Goal: Information Seeking & Learning: Learn about a topic

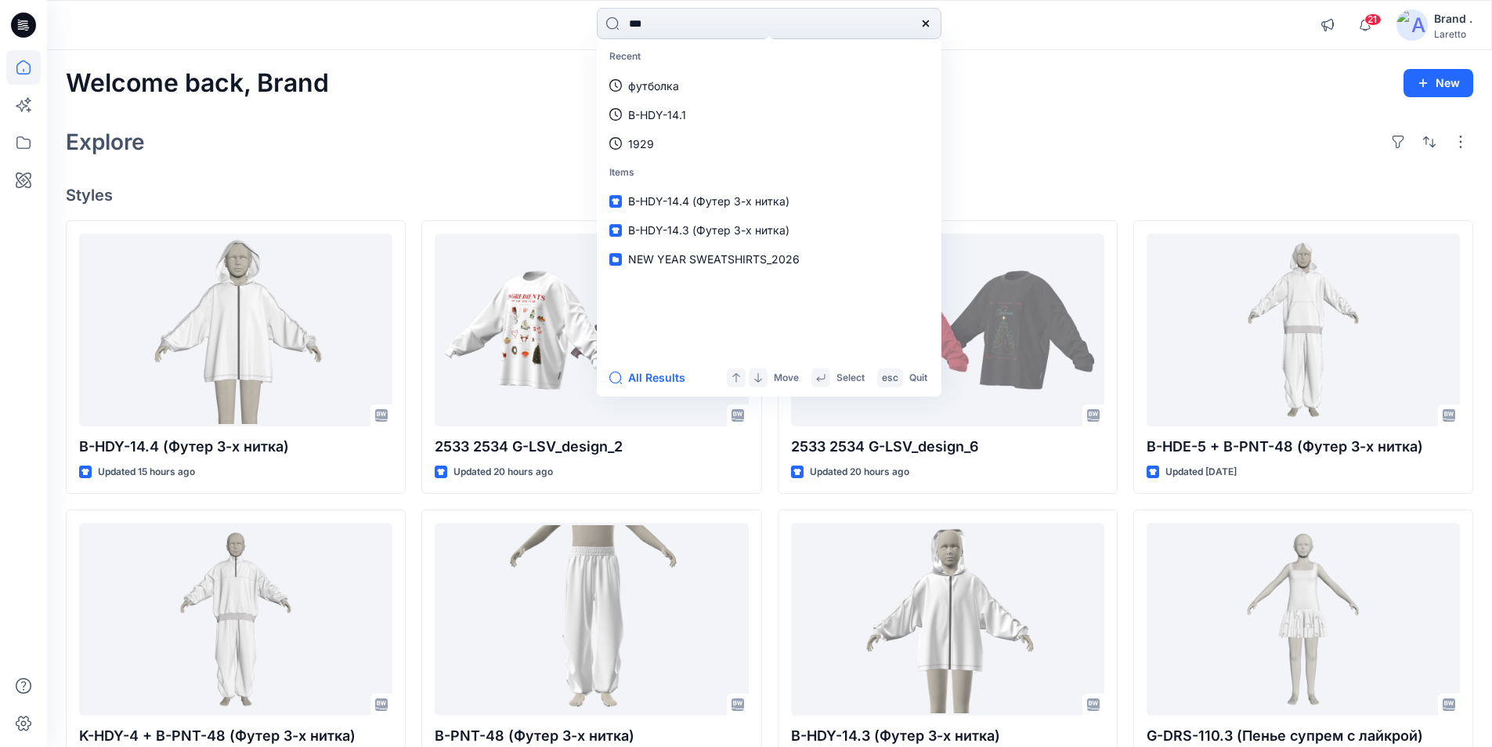
type input "****"
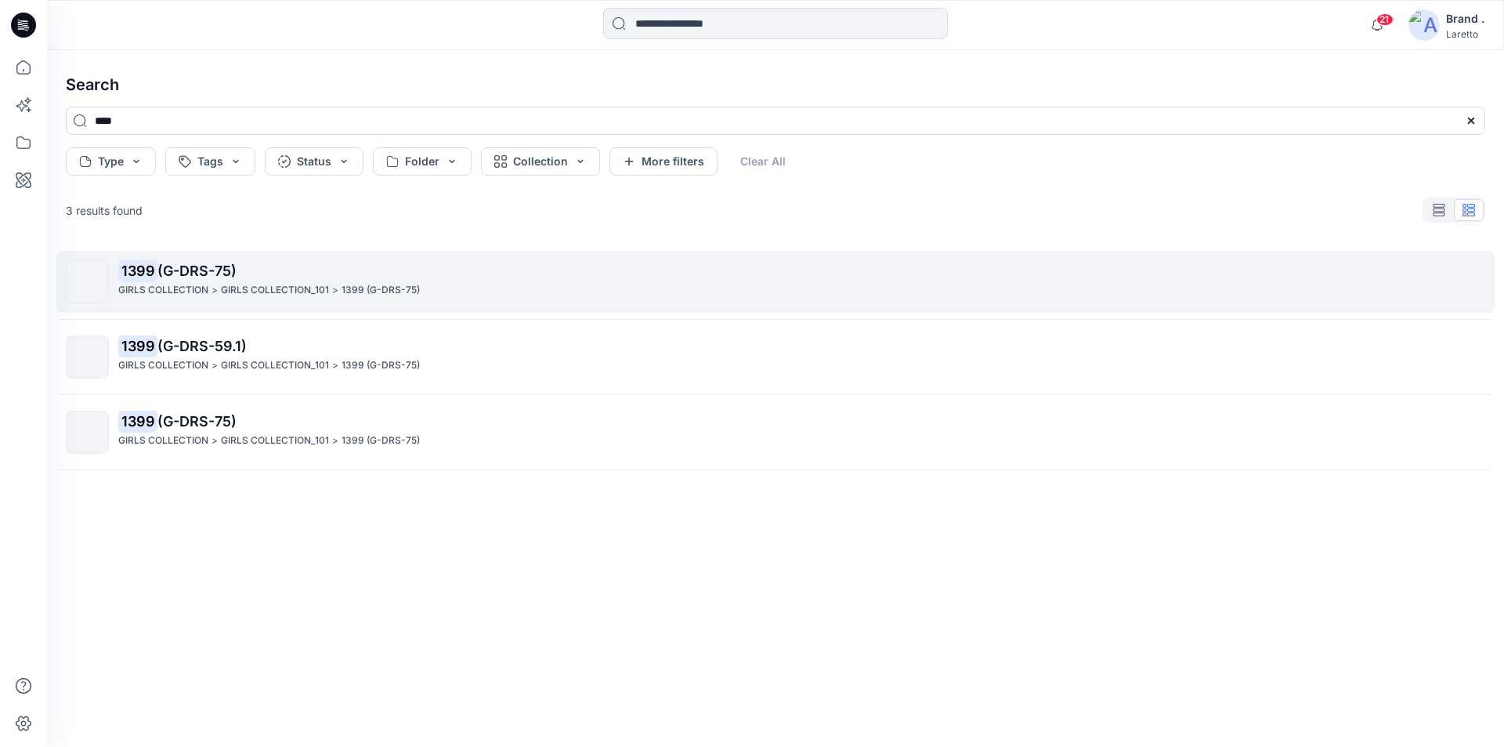
click at [178, 273] on span "(G-DRS-75)" at bounding box center [196, 270] width 79 height 16
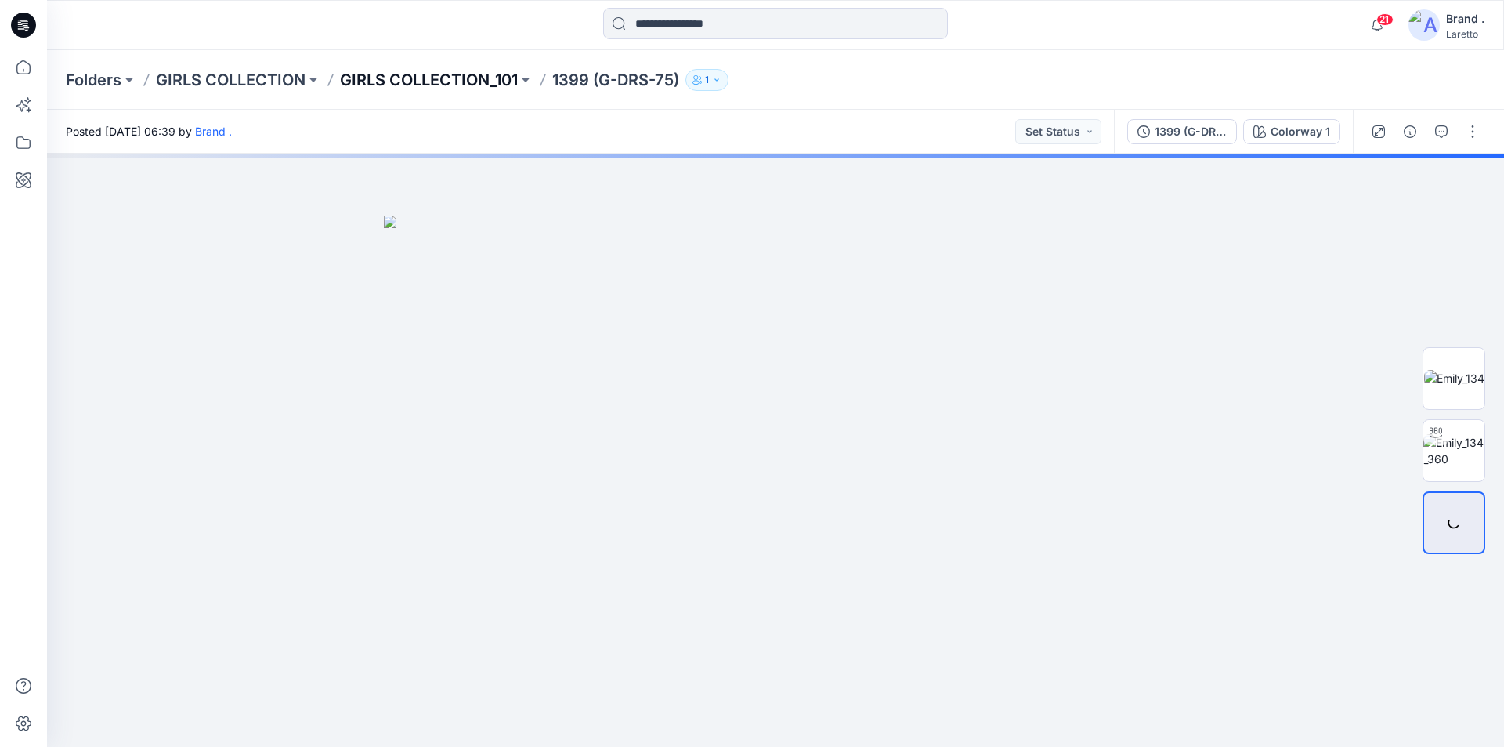
click at [426, 78] on p "GIRLS COLLECTION_101" at bounding box center [429, 80] width 178 height 22
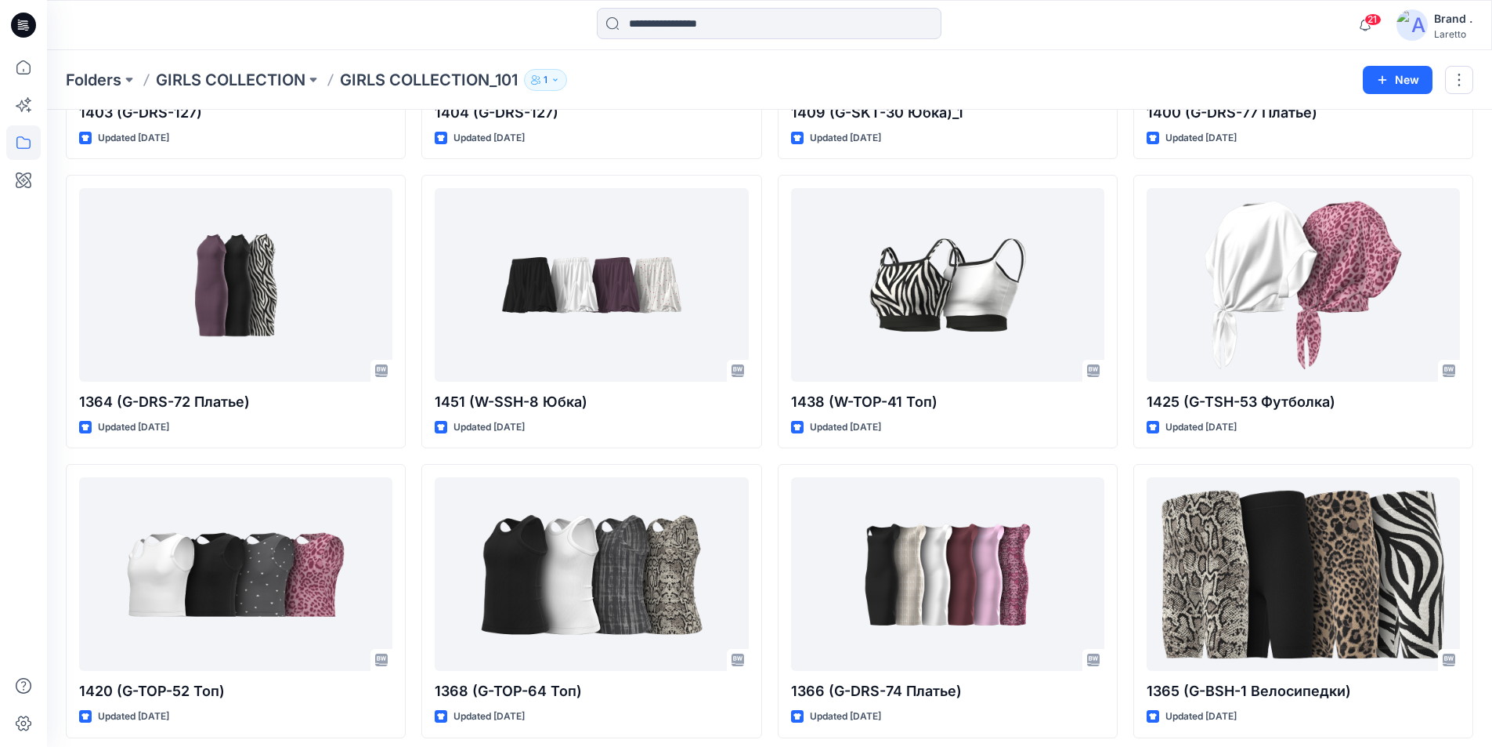
scroll to position [356, 0]
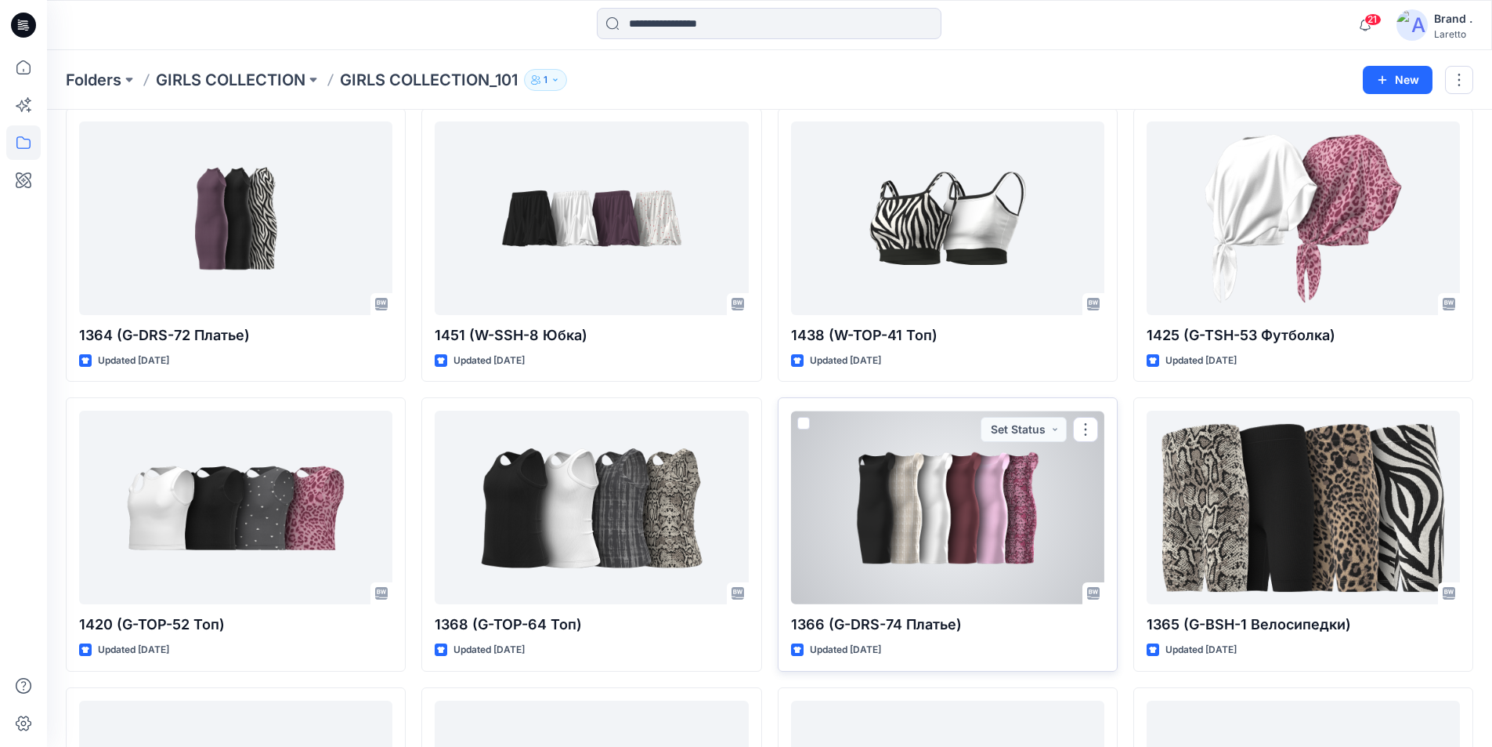
click at [935, 506] on div at bounding box center [947, 508] width 313 height 194
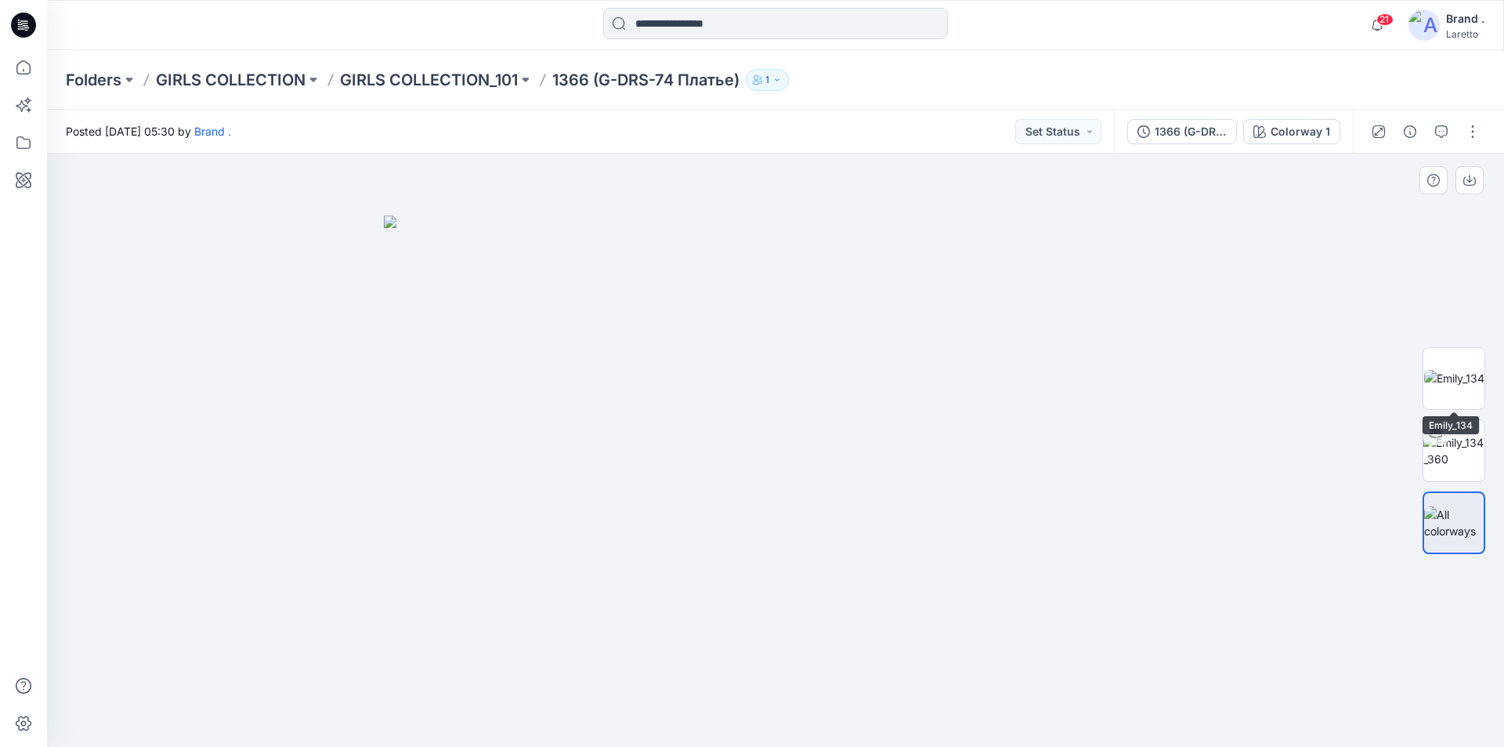
click at [1446, 345] on div at bounding box center [1454, 451] width 63 height 392
click at [1452, 370] on img at bounding box center [1454, 378] width 60 height 16
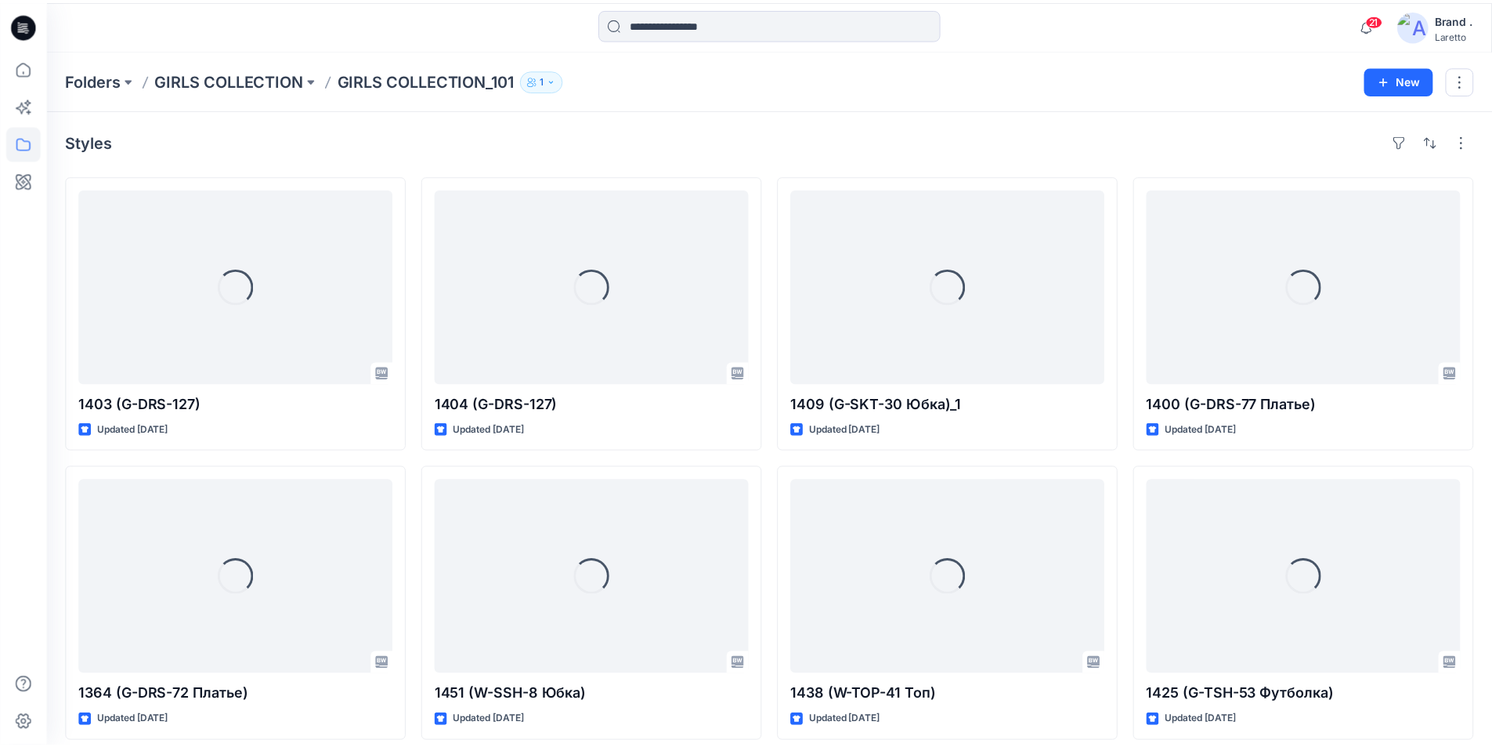
scroll to position [356, 0]
